Goal: Navigation & Orientation: Understand site structure

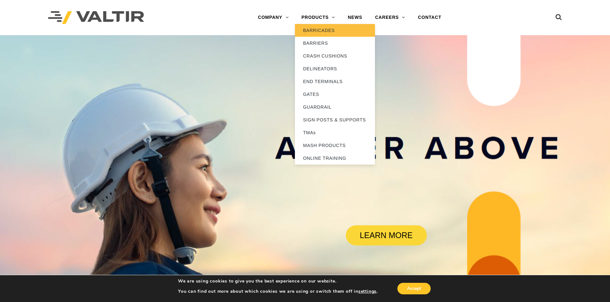
click at [326, 27] on link "BARRICADES" at bounding box center [335, 30] width 80 height 13
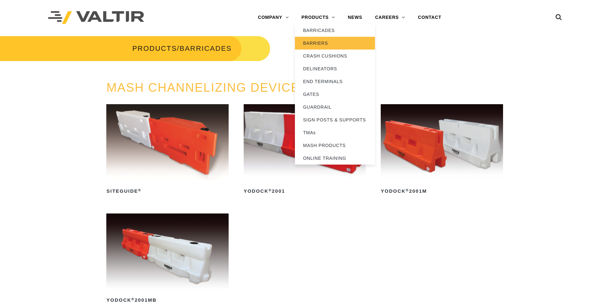
click at [323, 43] on link "BARRIERS" at bounding box center [335, 43] width 80 height 13
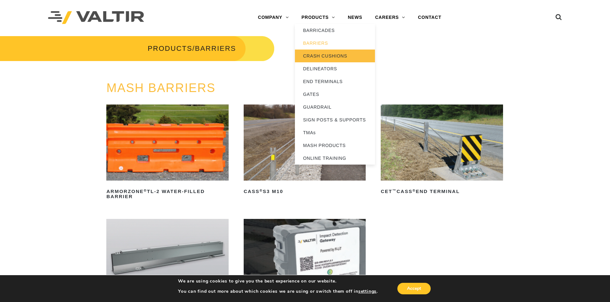
click at [325, 56] on link "CRASH CUSHIONS" at bounding box center [335, 56] width 80 height 13
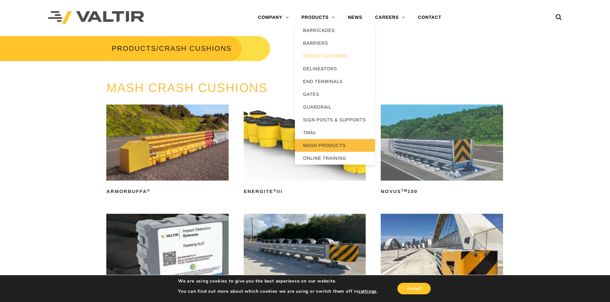
click at [341, 140] on link "MASH PRODUCTS" at bounding box center [335, 145] width 80 height 13
